Goal: Task Accomplishment & Management: Use online tool/utility

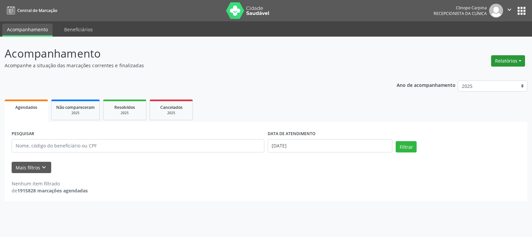
click at [505, 60] on button "Relatórios" at bounding box center [508, 60] width 34 height 11
click at [488, 74] on link "Agendamentos" at bounding box center [489, 75] width 72 height 9
select select "8"
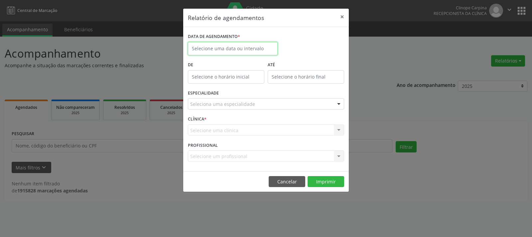
click at [244, 42] on input "text" at bounding box center [233, 48] width 90 height 13
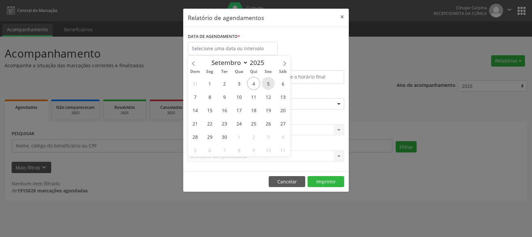
click at [269, 83] on span "5" at bounding box center [268, 83] width 13 height 13
type input "[DATE]"
click at [269, 83] on span "5" at bounding box center [268, 83] width 13 height 13
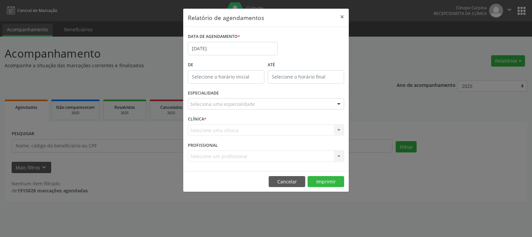
click at [233, 95] on div "ESPECIALIDADE Seleciona uma especialidade Todas as especialidades Alergologia A…" at bounding box center [266, 101] width 160 height 26
click at [224, 108] on div "Seleciona uma especialidade" at bounding box center [266, 103] width 156 height 11
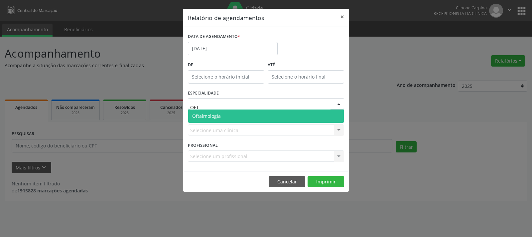
type input "OFTA"
click at [230, 115] on span "Oftalmologia" at bounding box center [266, 115] width 156 height 13
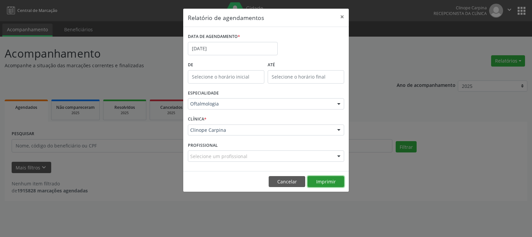
click at [328, 183] on button "Imprimir" at bounding box center [326, 181] width 37 height 11
